Goal: Answer question/provide support: Share knowledge or assist other users

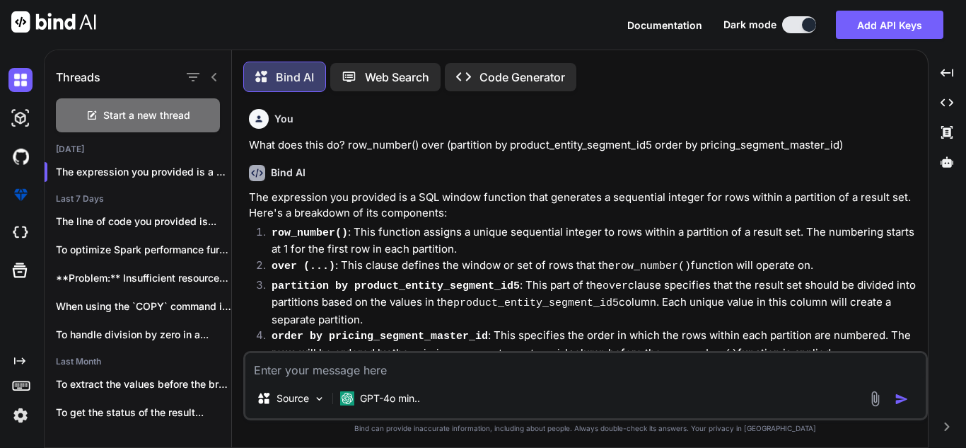
click at [166, 108] on span "Start a new thread" at bounding box center [146, 115] width 87 height 14
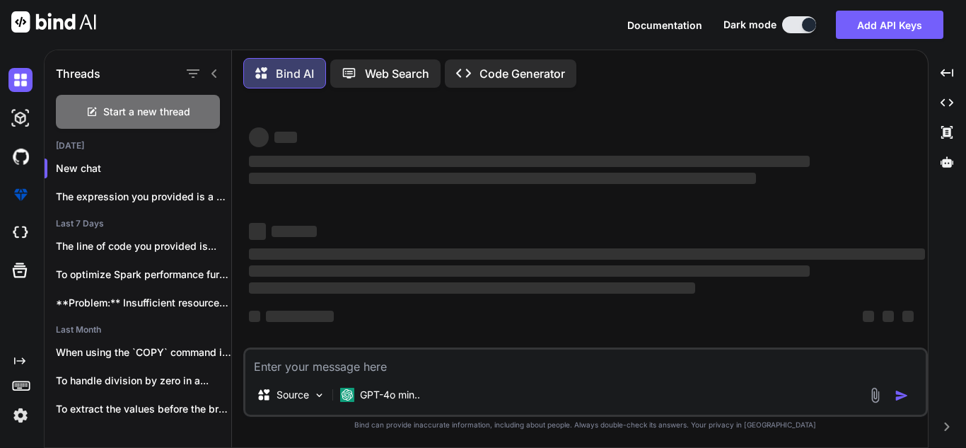
type textarea "x"
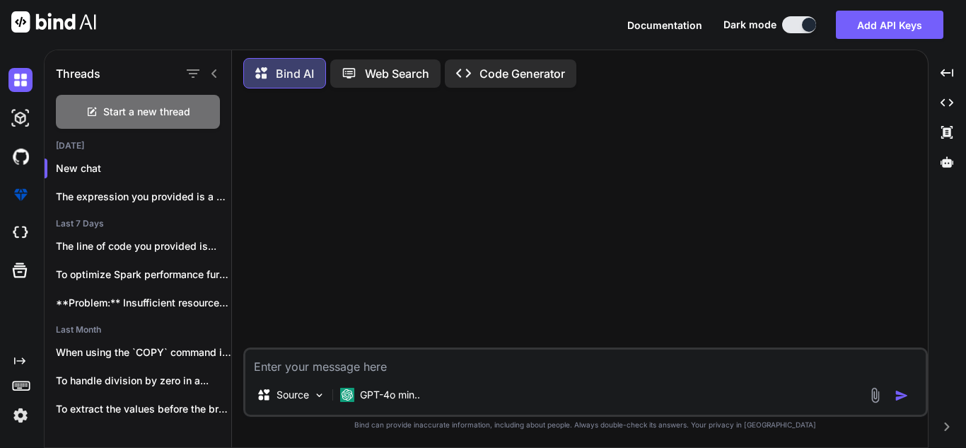
click at [427, 364] on textarea at bounding box center [585, 361] width 681 height 25
type textarea "C"
type textarea "x"
type textarea "Co"
type textarea "x"
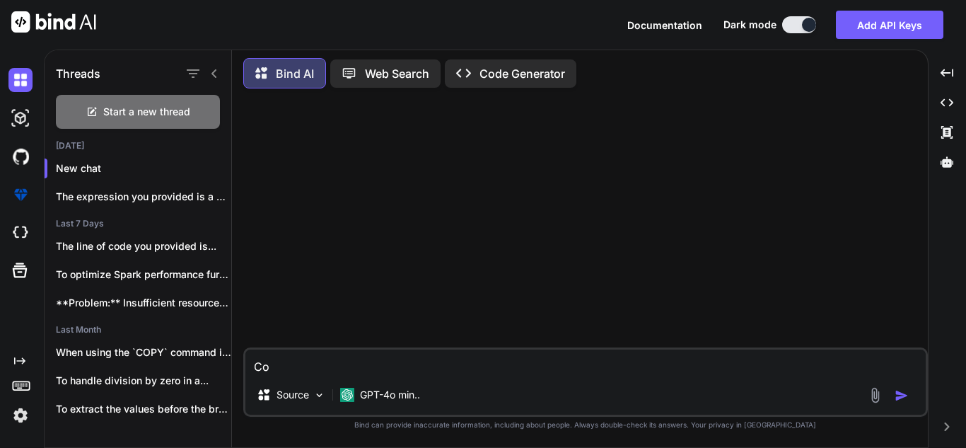
type textarea "Cor"
type textarea "x"
type textarea "Corr"
type textarea "x"
type textarea "Corre"
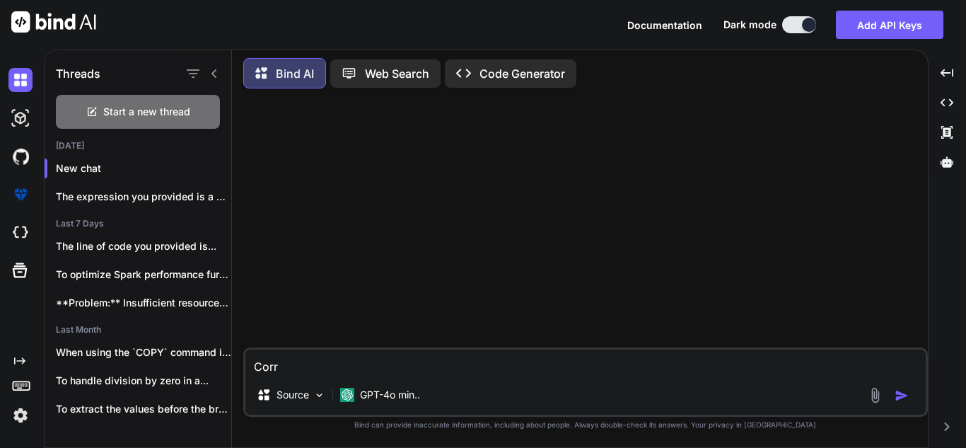
type textarea "x"
type textarea "Correc"
type textarea "x"
type textarea "Correct"
type textarea "x"
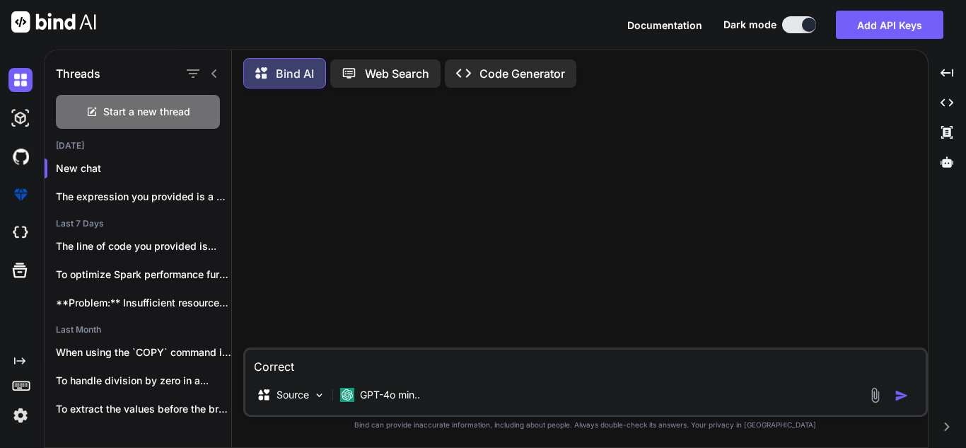
type textarea "Correct"
type textarea "x"
type textarea "Correct t"
type textarea "x"
type textarea "Correct th"
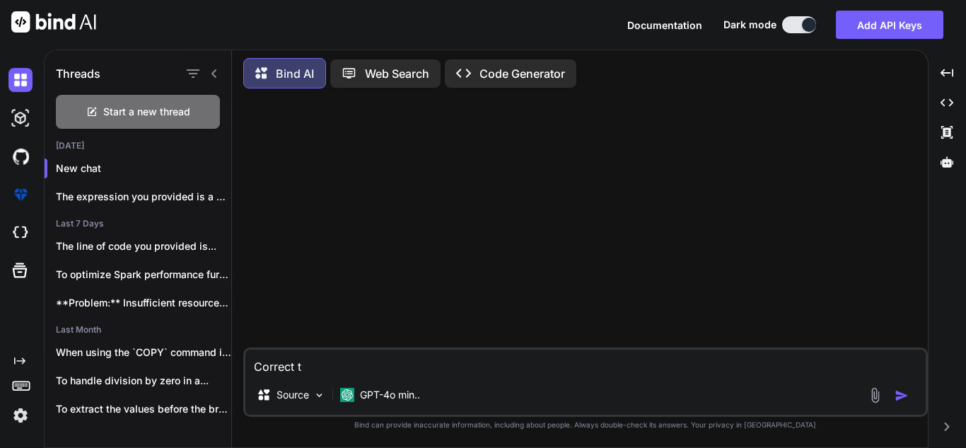
type textarea "x"
type textarea "Correct the"
type textarea "x"
type textarea "Correct the"
type textarea "x"
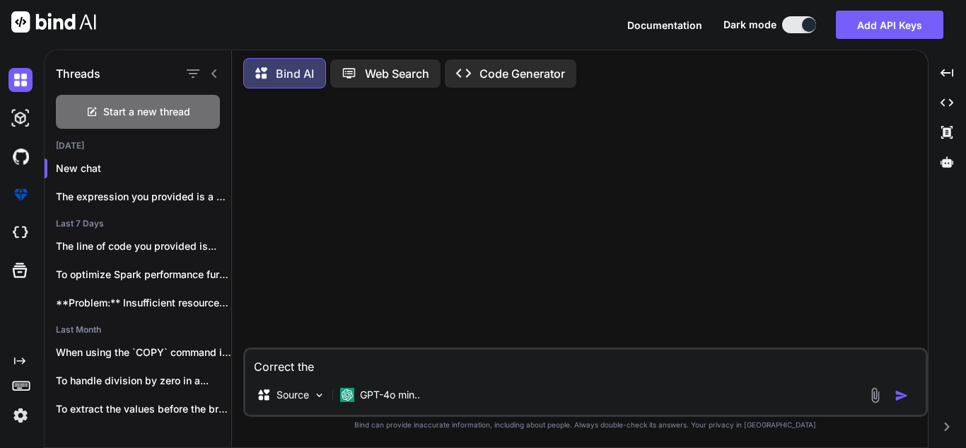
type textarea "Correct the f"
type textarea "x"
type textarea "Correct the fo"
type textarea "x"
type textarea "Correct the fol"
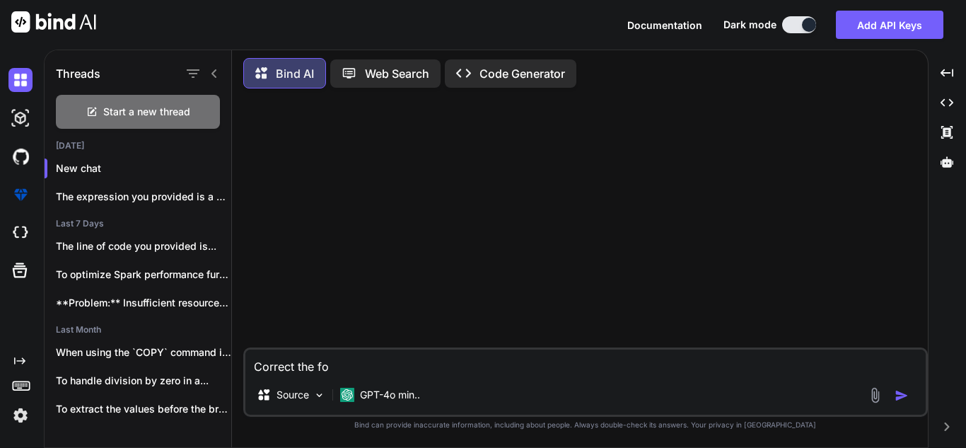
type textarea "x"
type textarea "Correct the foll"
type textarea "x"
type textarea "Correct the follo"
type textarea "x"
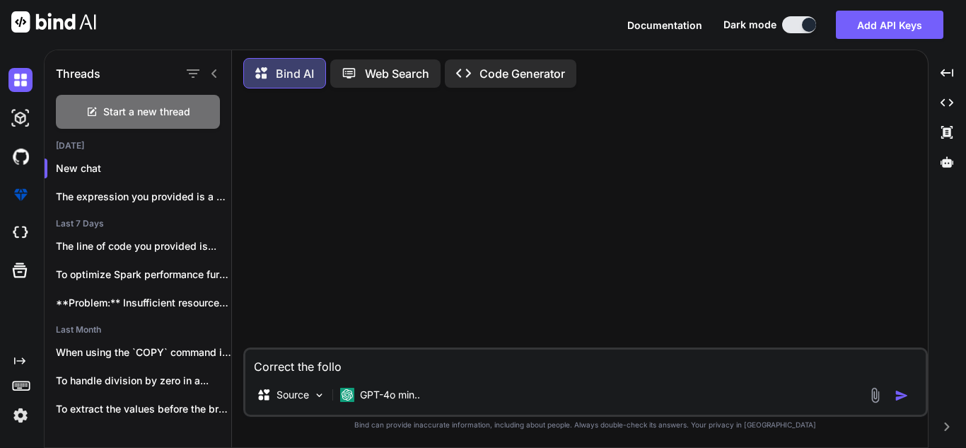
type textarea "Correct the follow"
type textarea "x"
type textarea "Correct the followi"
type textarea "x"
type textarea "Correct the followin"
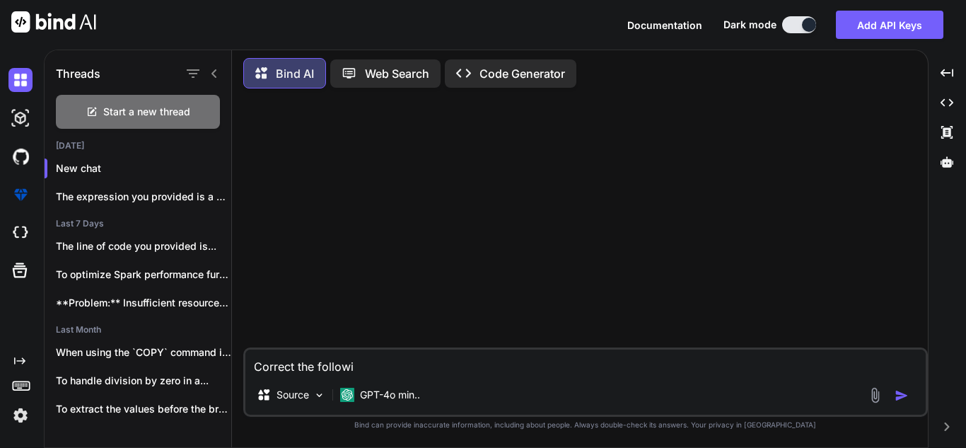
type textarea "x"
type textarea "Correct the following"
type textarea "x"
type textarea "Correct the following"
type textarea "x"
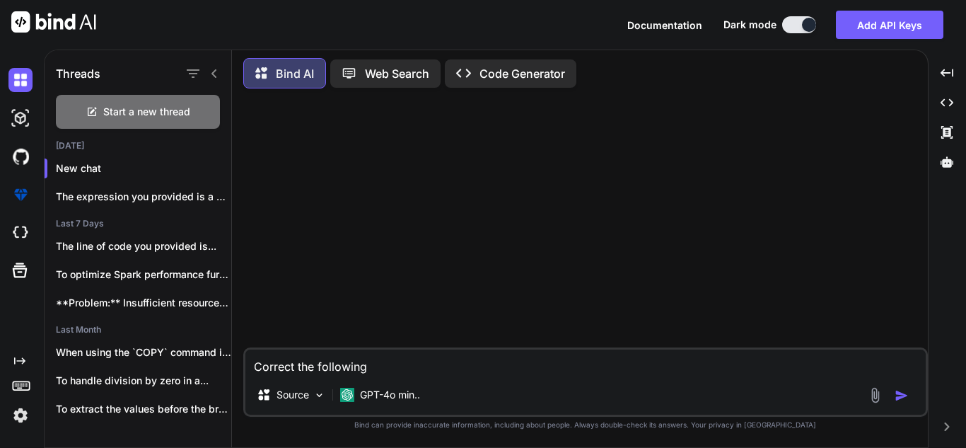
type textarea "Correct the following i"
type textarea "x"
type textarea "Correct the following if"
type textarea "x"
type textarea "Correct the following if"
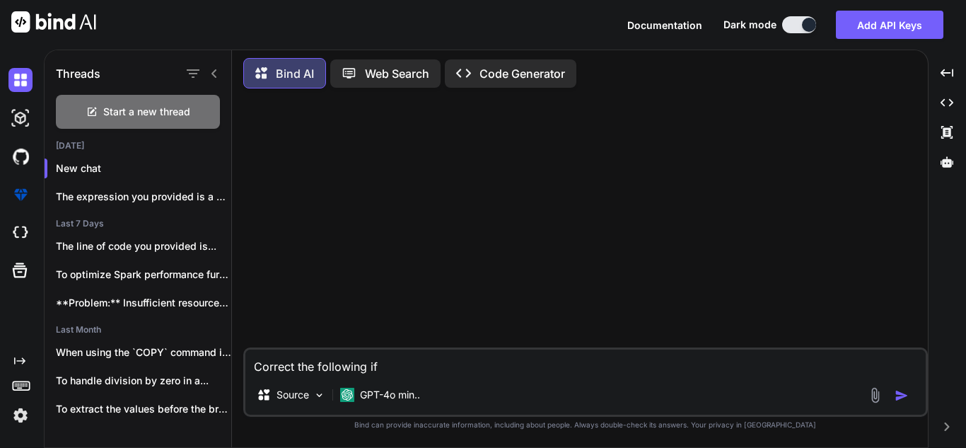
type textarea "x"
type textarea "Correct the following if t"
type textarea "x"
type textarea "Correct the following if th"
type textarea "x"
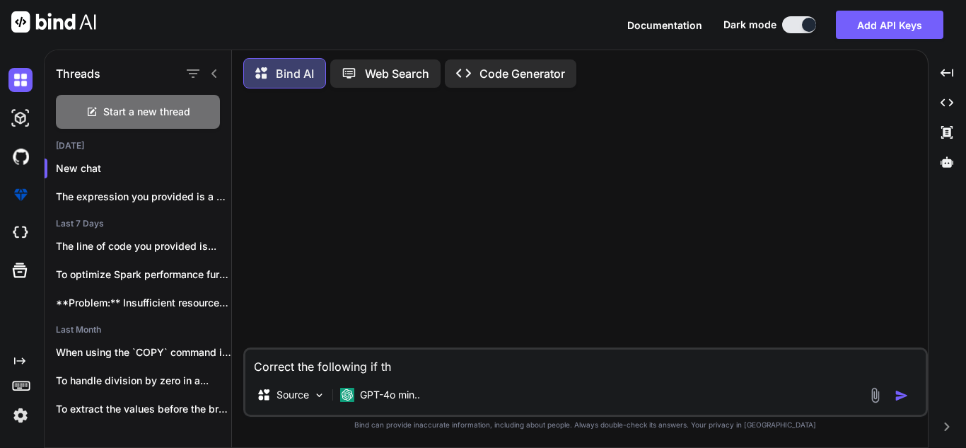
type textarea "Correct the following if the"
type textarea "x"
type textarea "Correct the following if ther"
type textarea "x"
type textarea "Correct the following if there"
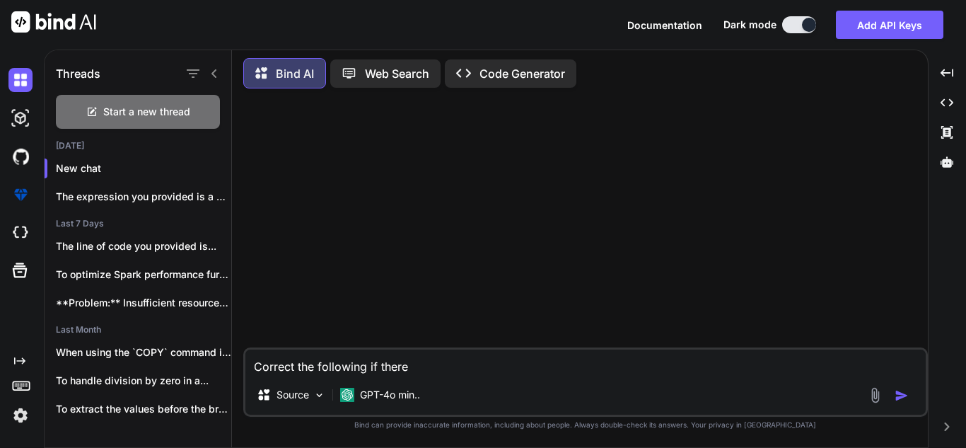
type textarea "x"
type textarea "Correct the following if there"
type textarea "x"
type textarea "Correct the following if there a"
type textarea "x"
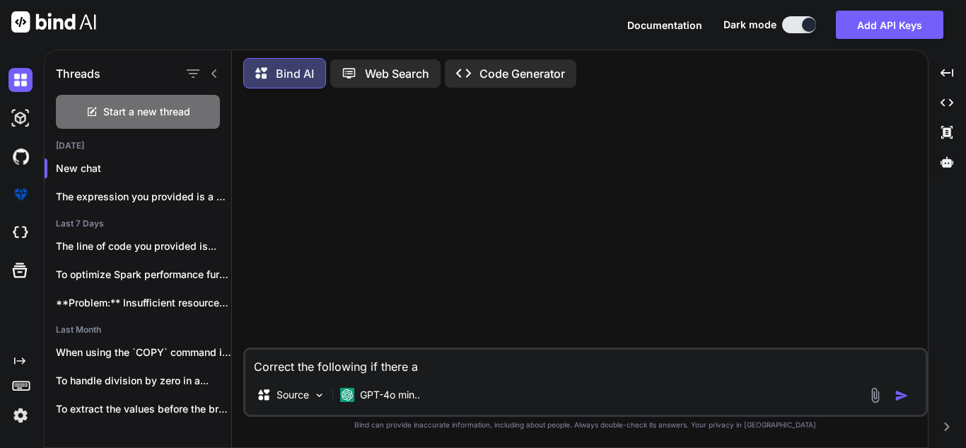
type textarea "Correct the following if there ar"
type textarea "x"
type textarea "Correct the following if there are"
type textarea "x"
type textarea "Correct the following if there are"
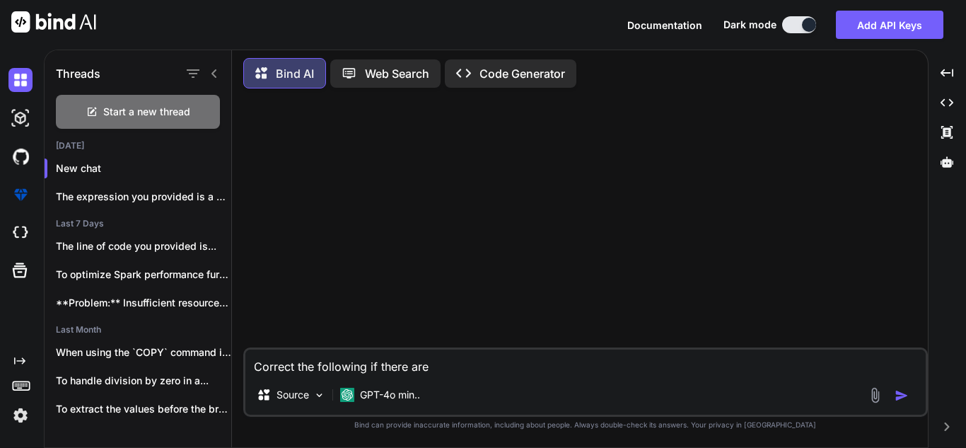
type textarea "x"
type textarea "Correct the following if there are a"
type textarea "x"
type textarea "Correct the following if there are an"
type textarea "x"
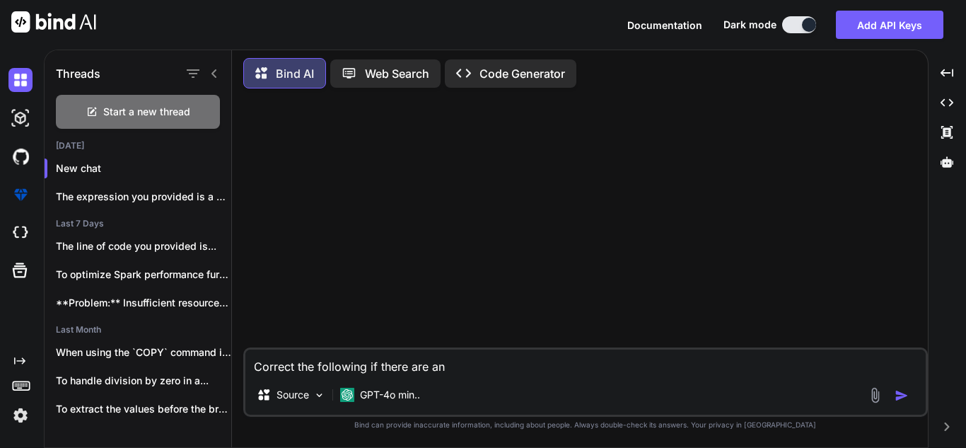
type textarea "Correct the following if there are any"
type textarea "x"
type textarea "Correct the following if there are any"
type textarea "x"
type textarea "Correct the following if there are any i"
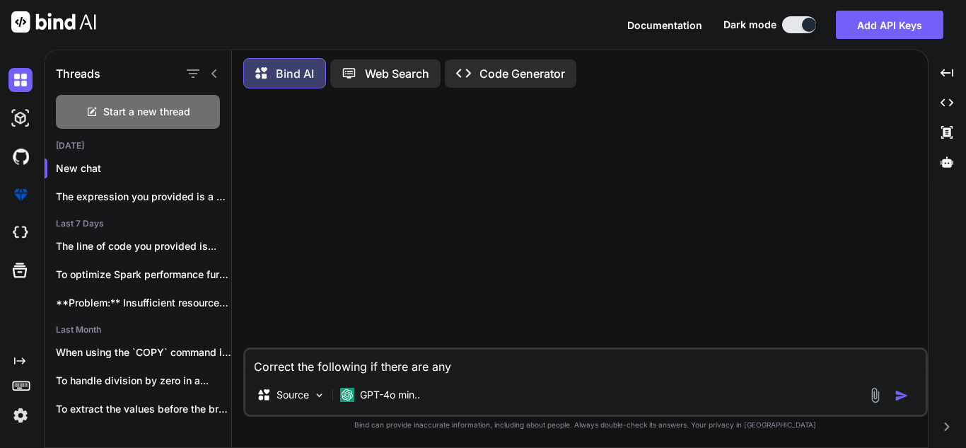
type textarea "x"
type textarea "Correct the following if there are any is"
type textarea "x"
type textarea "Correct the following if there are any iss"
type textarea "x"
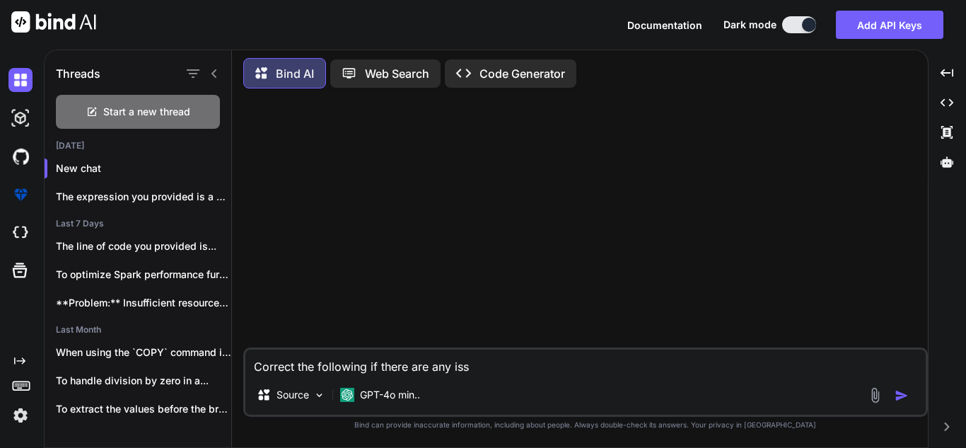
type textarea "Correct the following if there are any issu"
type textarea "x"
type textarea "Correct the following if there are any issue"
type textarea "x"
type textarea "Correct the following if there are any issue:"
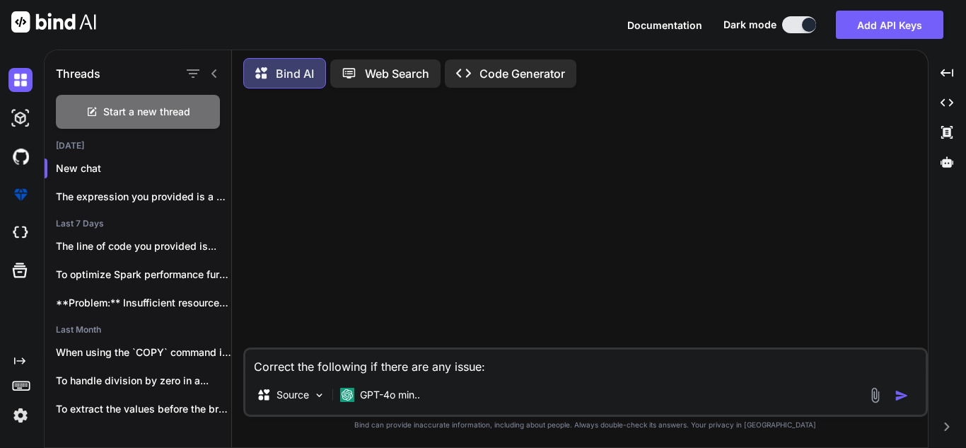
type textarea "x"
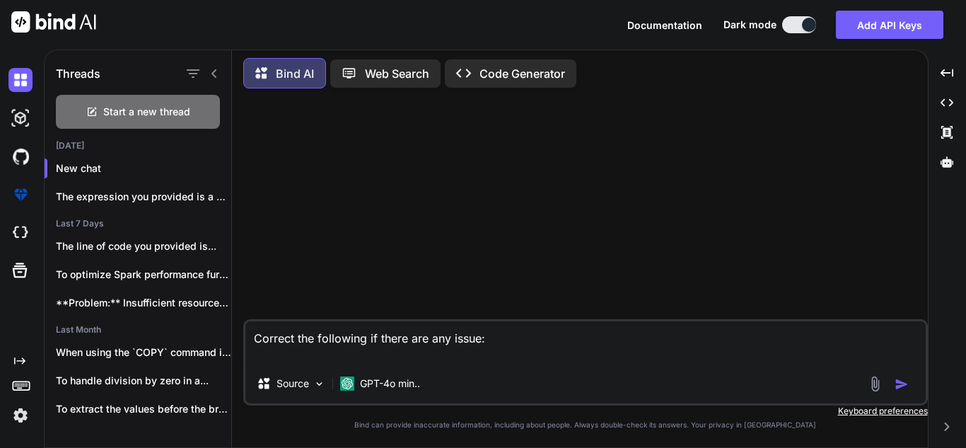
paste textarea "CONCAT( '{', '"pricingSegmentId":', pricing_segment_master_id, ',"pricingSegmen…"
type textarea "Correct the following if there are any issue: CONCAT( '{', '"pricingSegmentId":…"
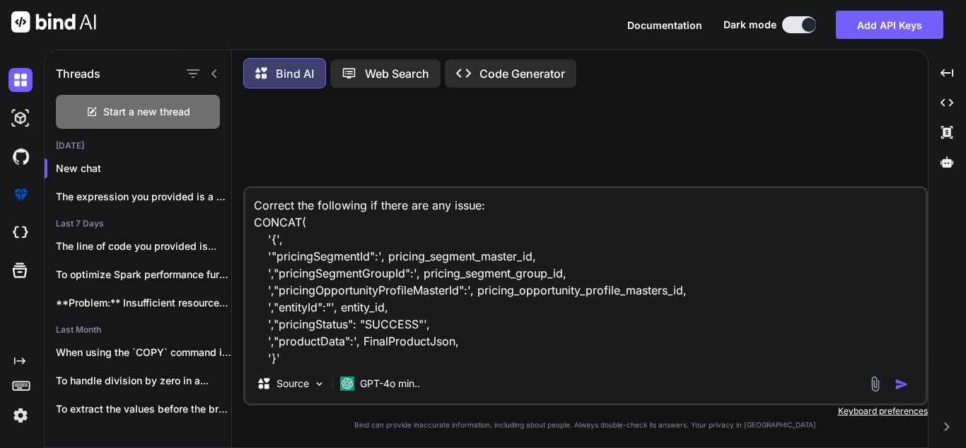
scroll to position [18, 0]
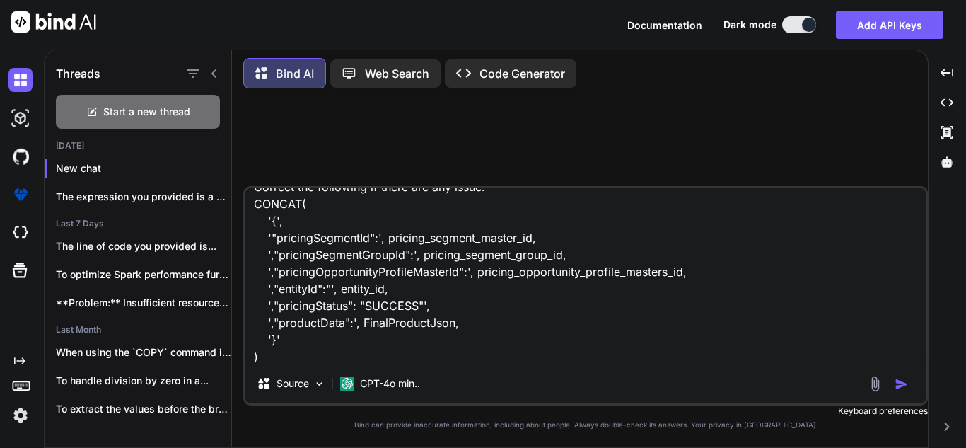
type textarea "x"
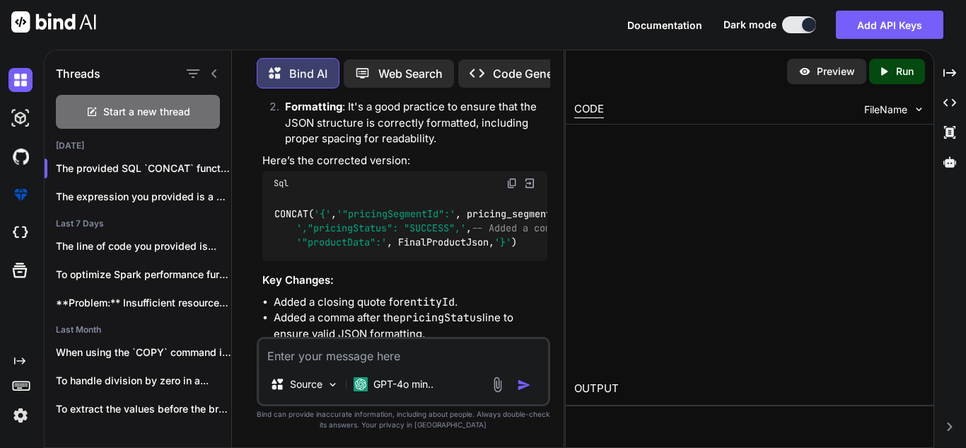
scroll to position [384, 0]
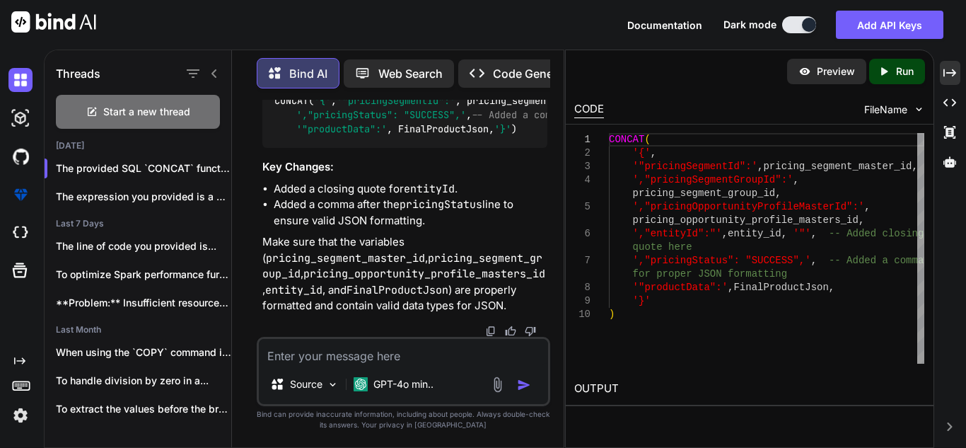
type textarea "x"
click at [954, 77] on icon "Created with Pixso." at bounding box center [950, 73] width 13 height 13
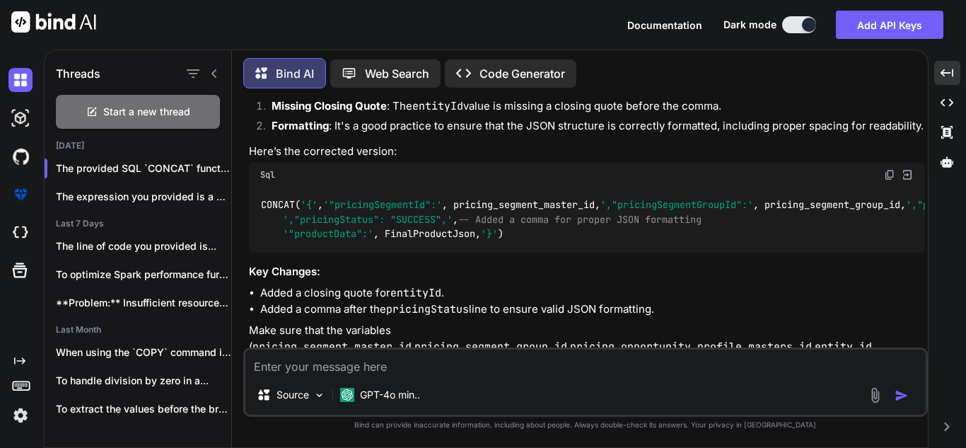
scroll to position [159, 0]
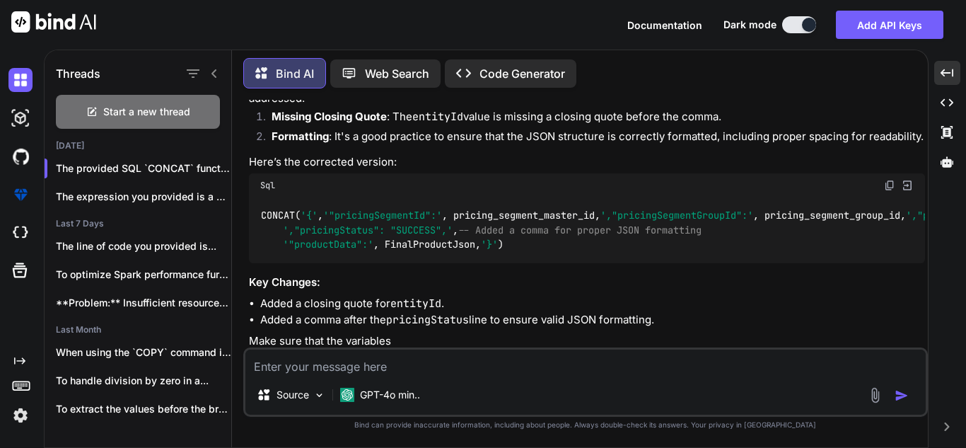
drag, startPoint x: 269, startPoint y: 332, endPoint x: 255, endPoint y: 200, distance: 132.3
click at [255, 200] on div "CONCAT( '{' , '"pricingSegmentId":' , pricing_segment_master_id, ',"pricingSegm…" at bounding box center [587, 230] width 676 height 66
copy code "CONCAT( '{' , '"pricingSegmentId":' , pricing_segment_master_id, ',"pricingSegm…"
click at [591, 236] on span "-- Added a comma for proper JSON formatting" at bounding box center [579, 230] width 243 height 13
click at [575, 221] on div "CONCAT( '{' , '"pricingSegmentId":' , pricing_segment_master_id, ',"pricingSegm…" at bounding box center [587, 230] width 676 height 66
